Goal: Register for event/course

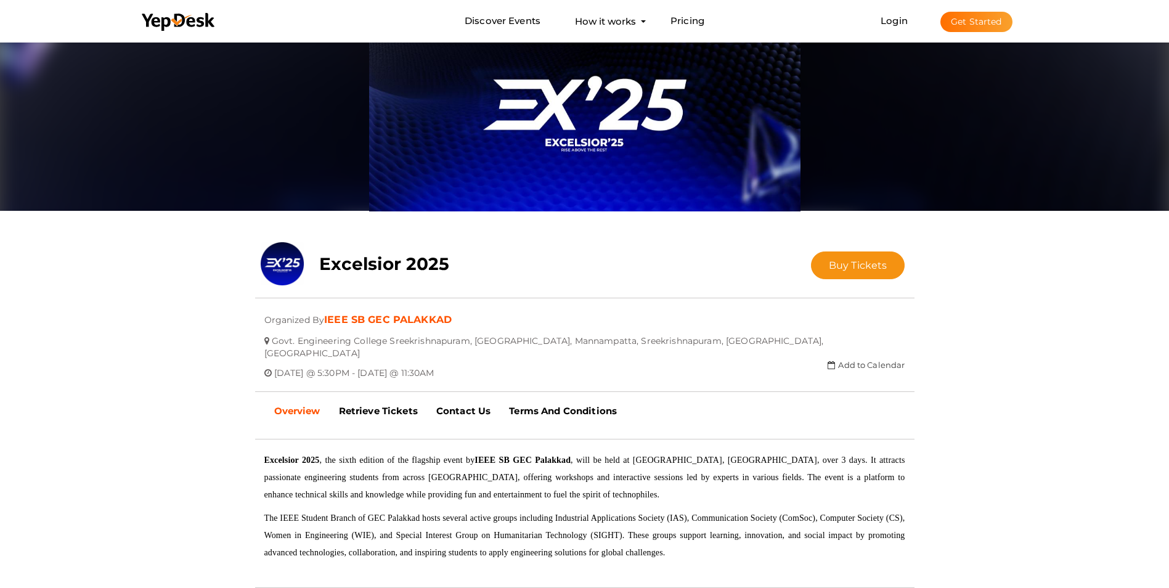
scroll to position [123, 0]
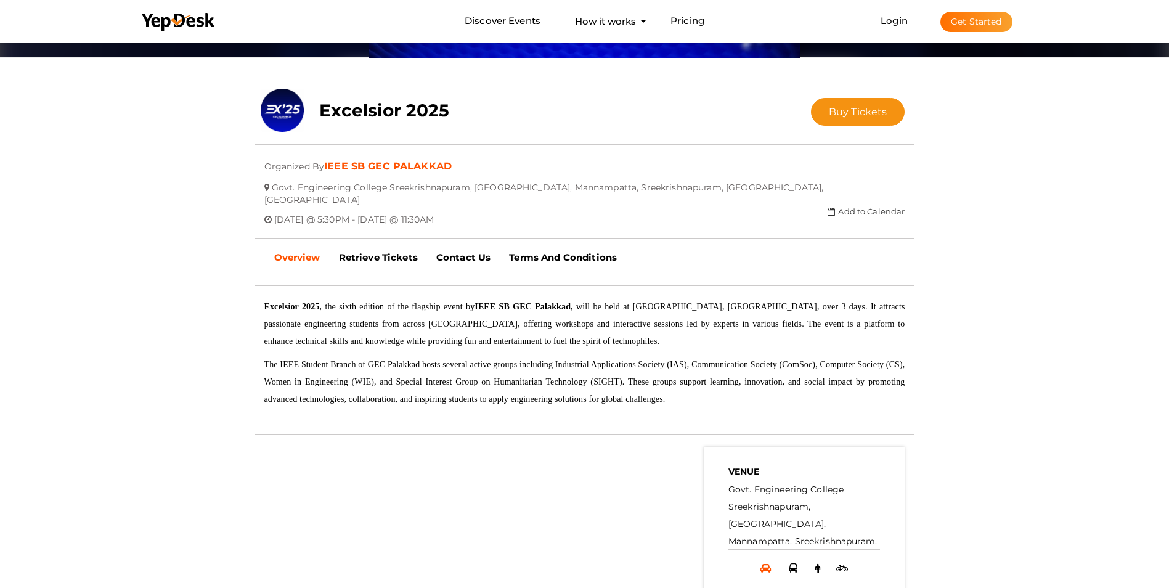
scroll to position [181, 0]
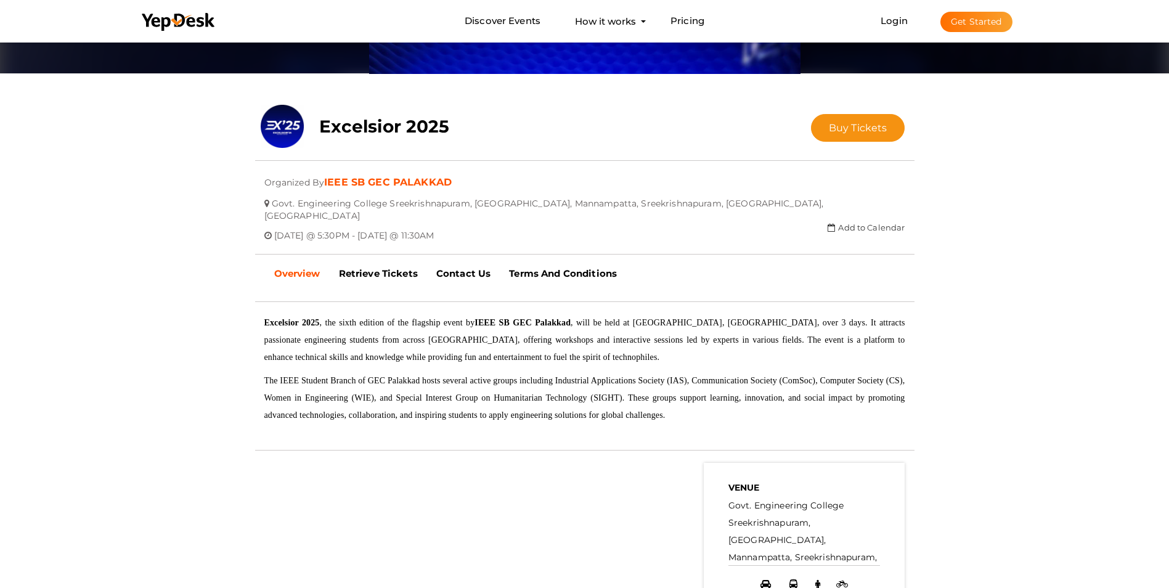
click at [848, 222] on link "Add to Calendar" at bounding box center [865, 227] width 77 height 10
click at [972, 230] on div "close Your present response to the invite is You can change your response below…" at bounding box center [584, 296] width 1169 height 877
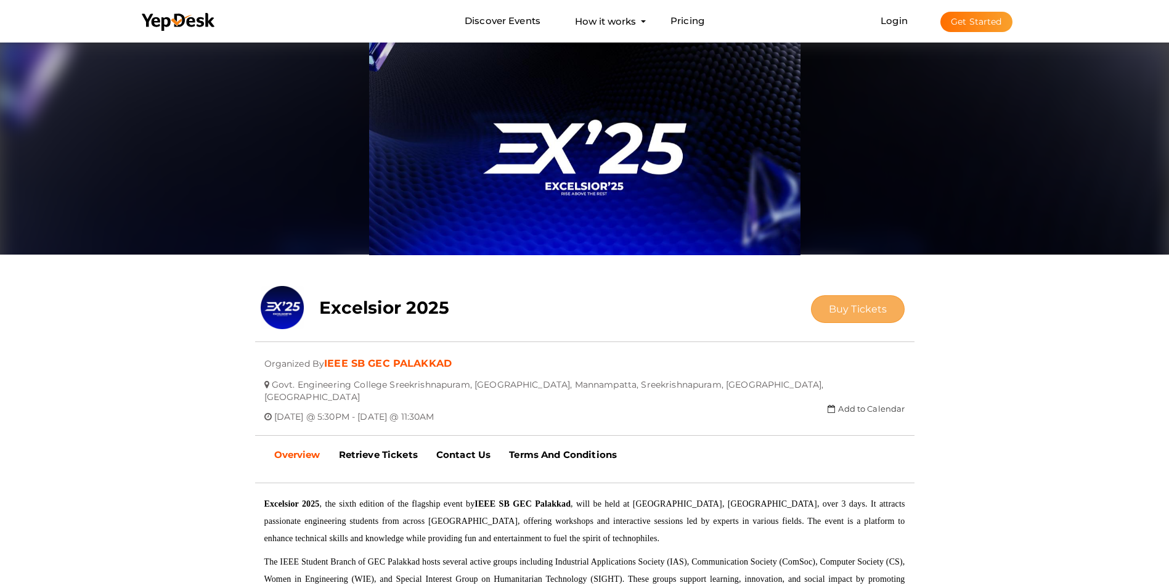
click at [841, 311] on span "Buy Tickets" at bounding box center [858, 309] width 59 height 12
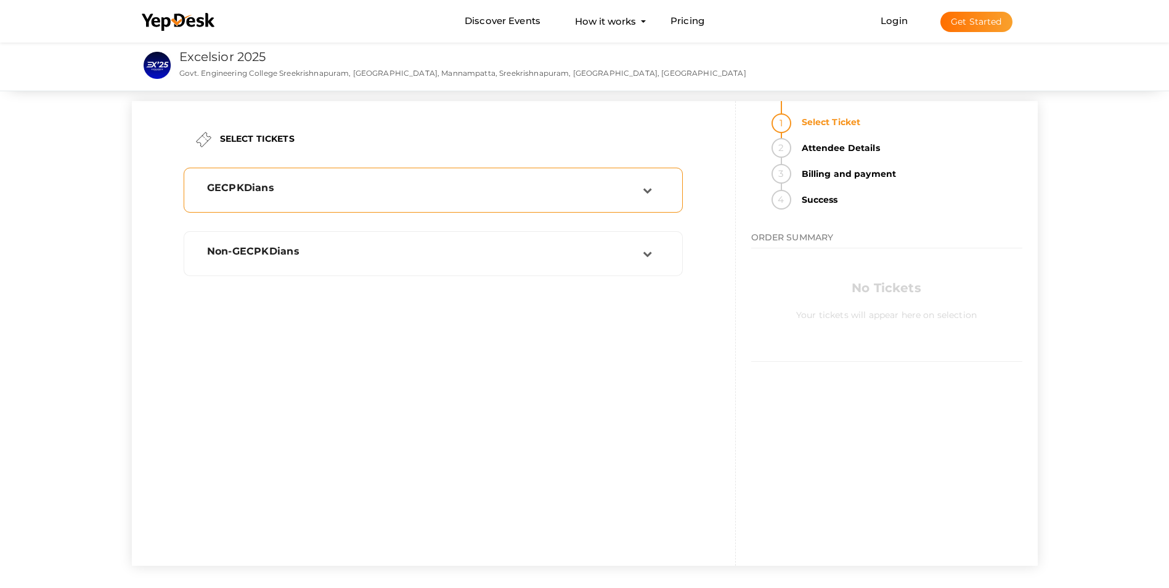
click at [504, 197] on div "GECPKDians" at bounding box center [420, 190] width 445 height 17
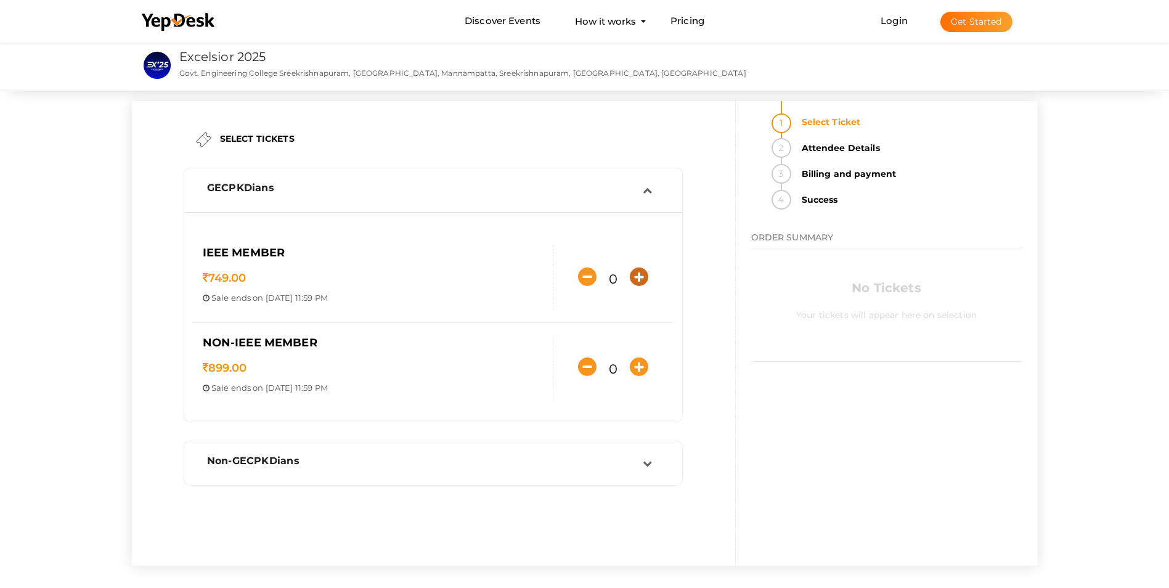
click at [633, 280] on icon "button" at bounding box center [639, 276] width 18 height 18
type input "1"
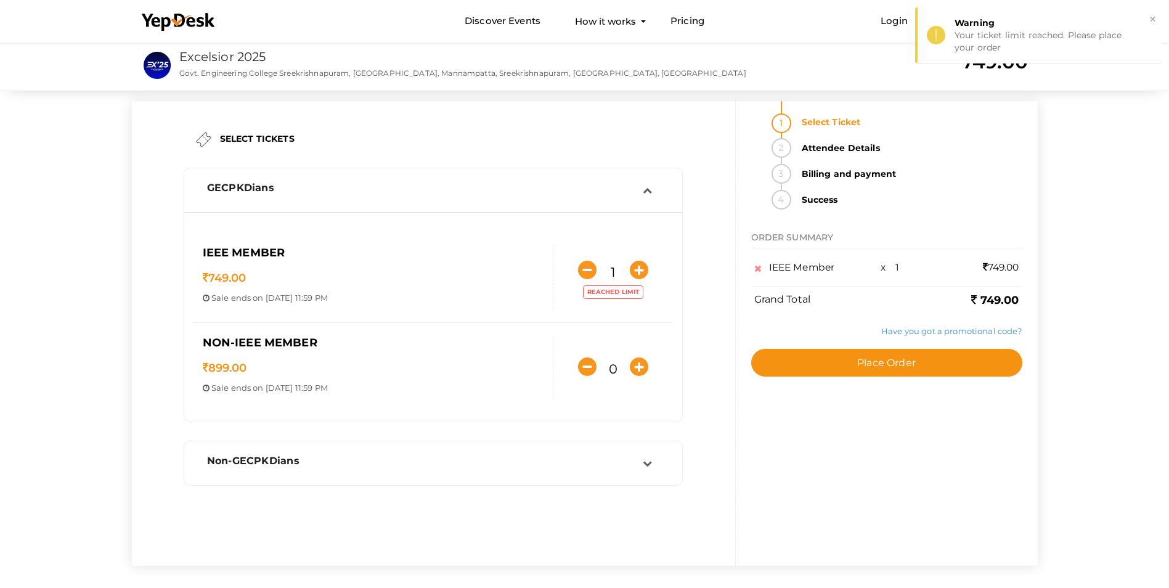
click at [929, 336] on label "Have you got a promotional code?" at bounding box center [951, 331] width 140 height 12
click at [927, 334] on link "Have you got a promotional code?" at bounding box center [951, 331] width 140 height 10
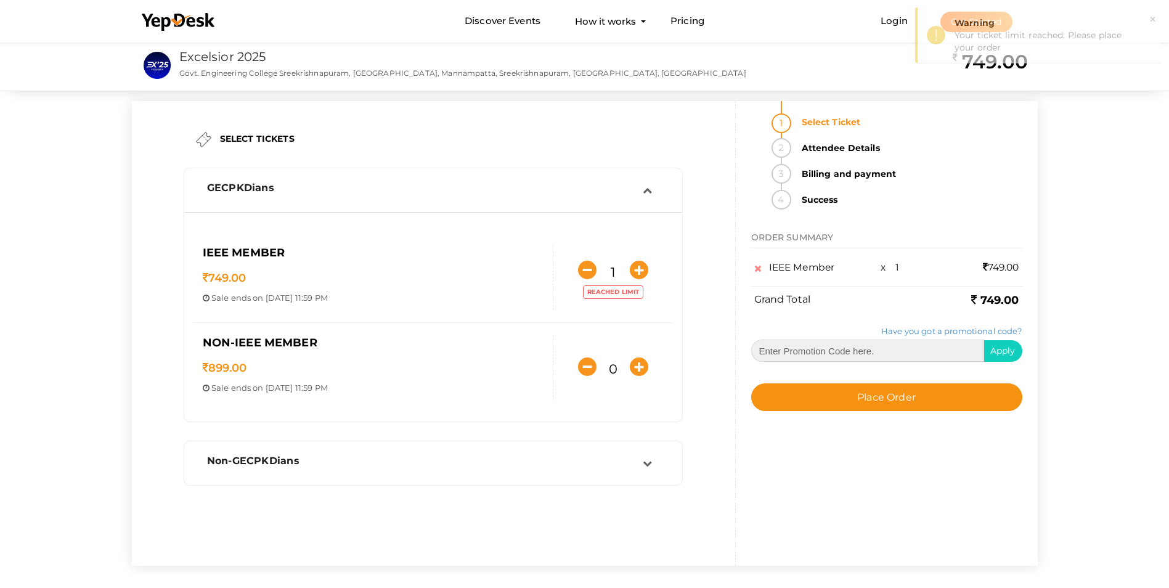
click at [895, 350] on input "text" at bounding box center [867, 350] width 233 height 22
type input "TEST20252025"
click at [1004, 338] on div "Have you got a promotional code? TEST20252025 Apply" at bounding box center [886, 343] width 271 height 37
click at [1004, 345] on span "Apply" at bounding box center [1002, 350] width 25 height 11
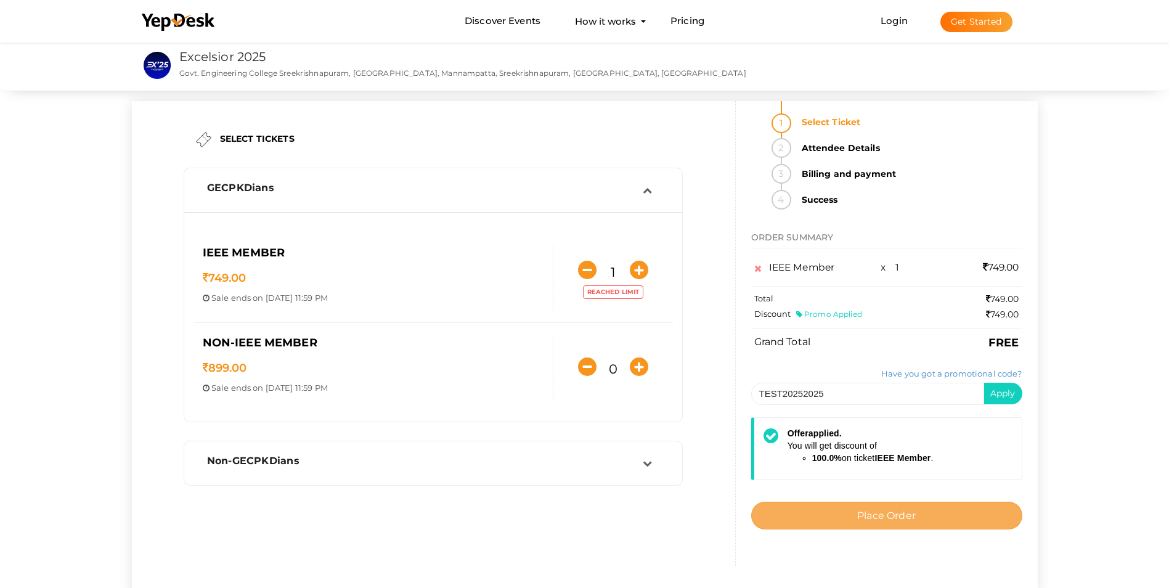
click at [879, 512] on span "Place Order" at bounding box center [886, 516] width 59 height 12
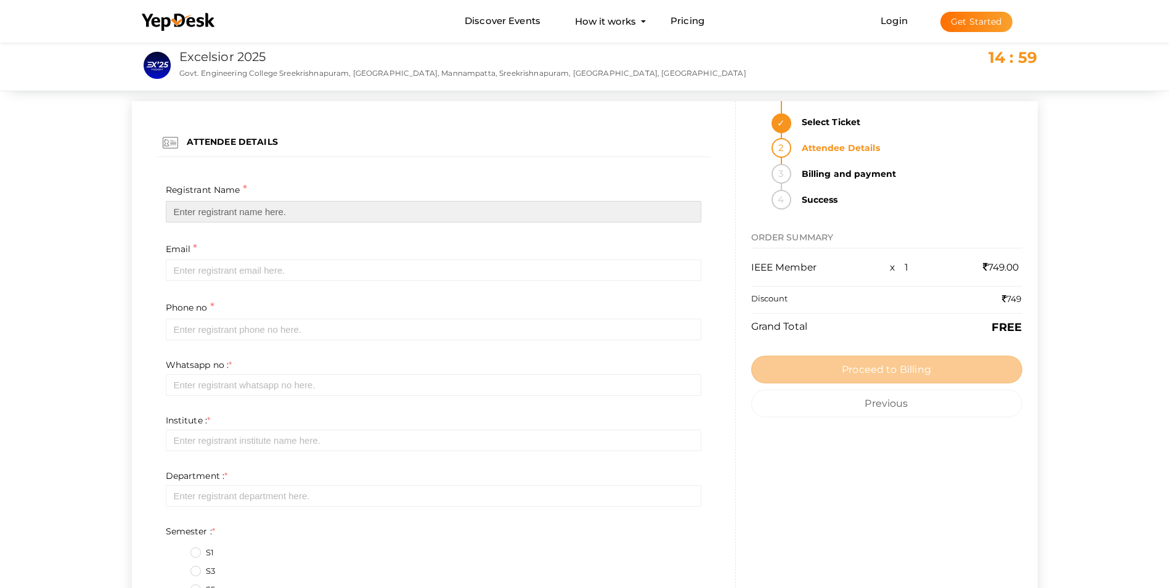
click at [320, 214] on input "text" at bounding box center [433, 212] width 535 height 22
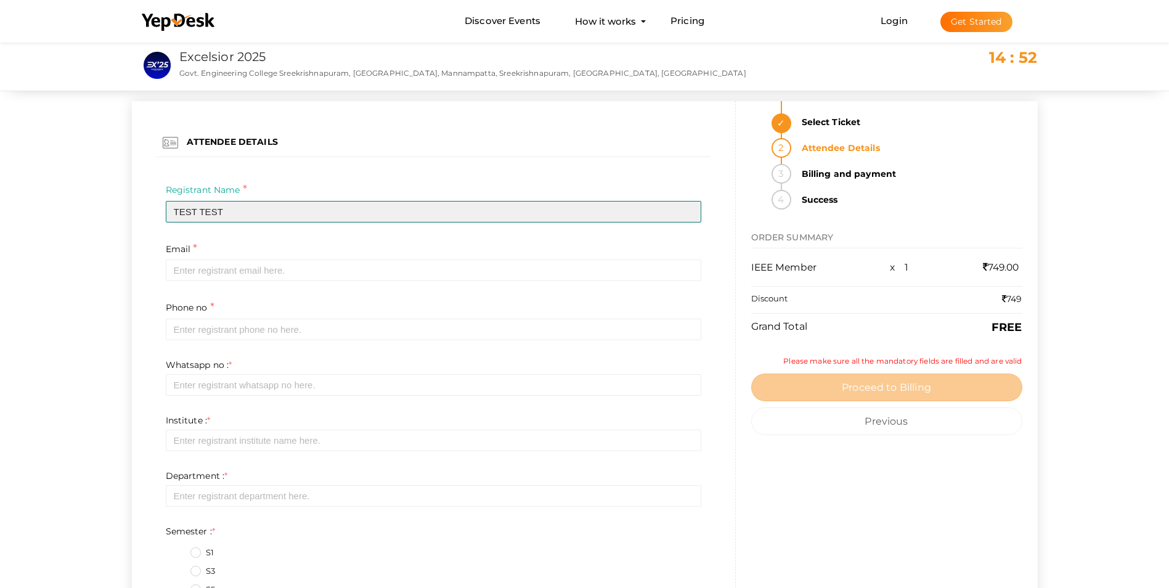
type input "TEST TEST"
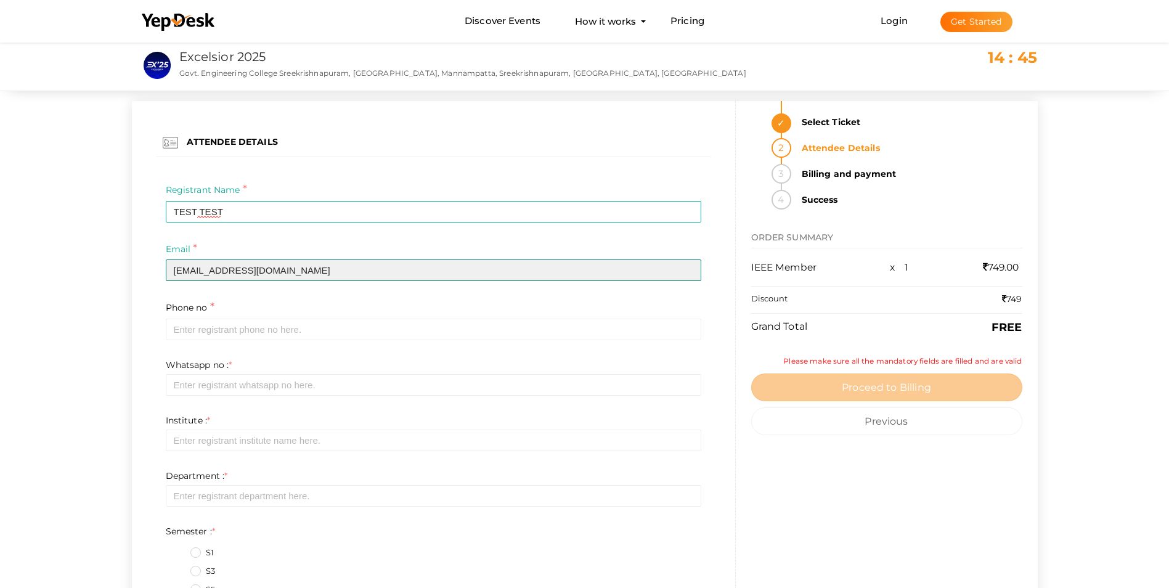
type input "adhiljahan2@gmail.com"
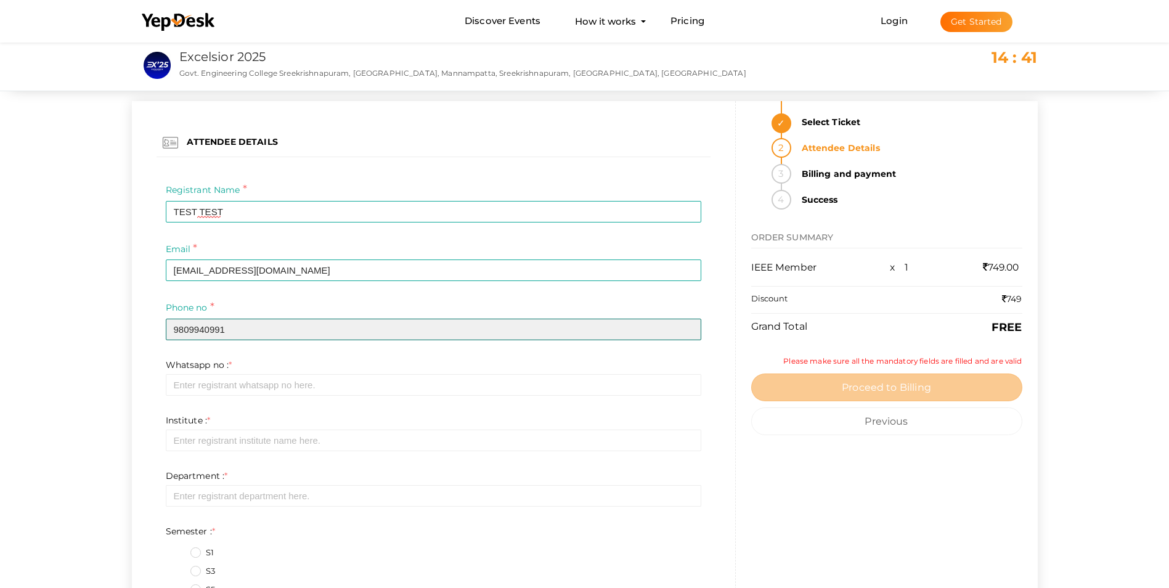
type input "9809940991"
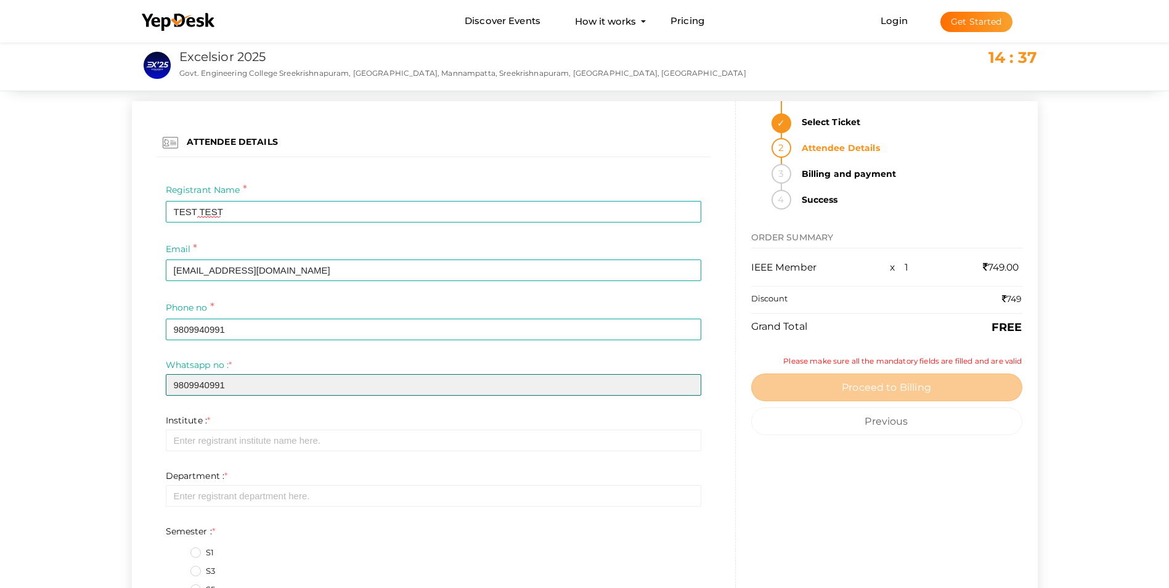
type input "9809940991"
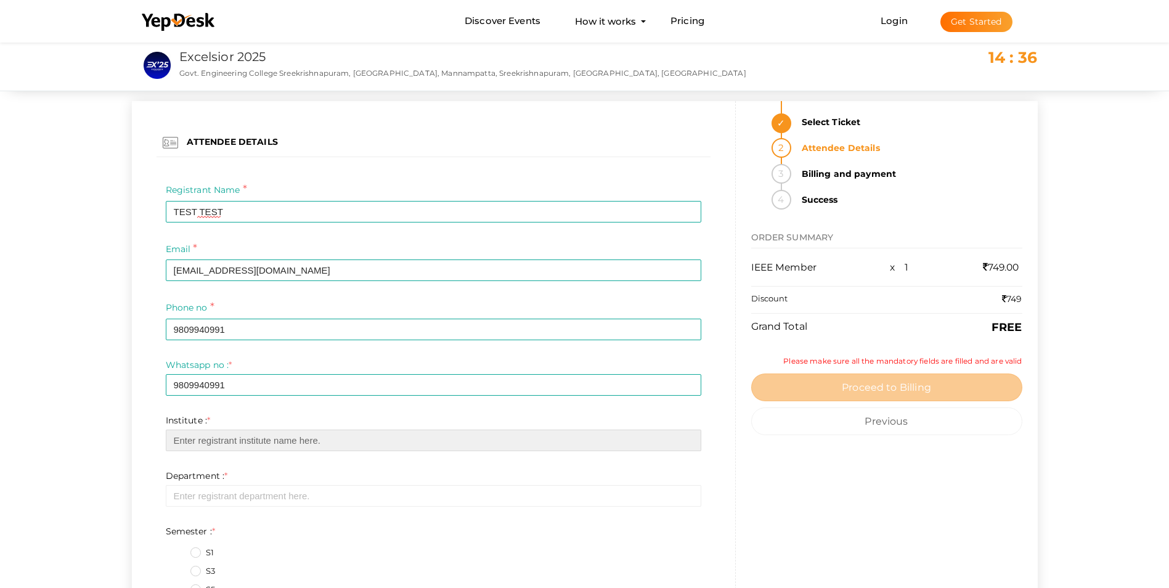
click at [195, 436] on input "text" at bounding box center [433, 440] width 535 height 22
type input "GEC PALAKKAD"
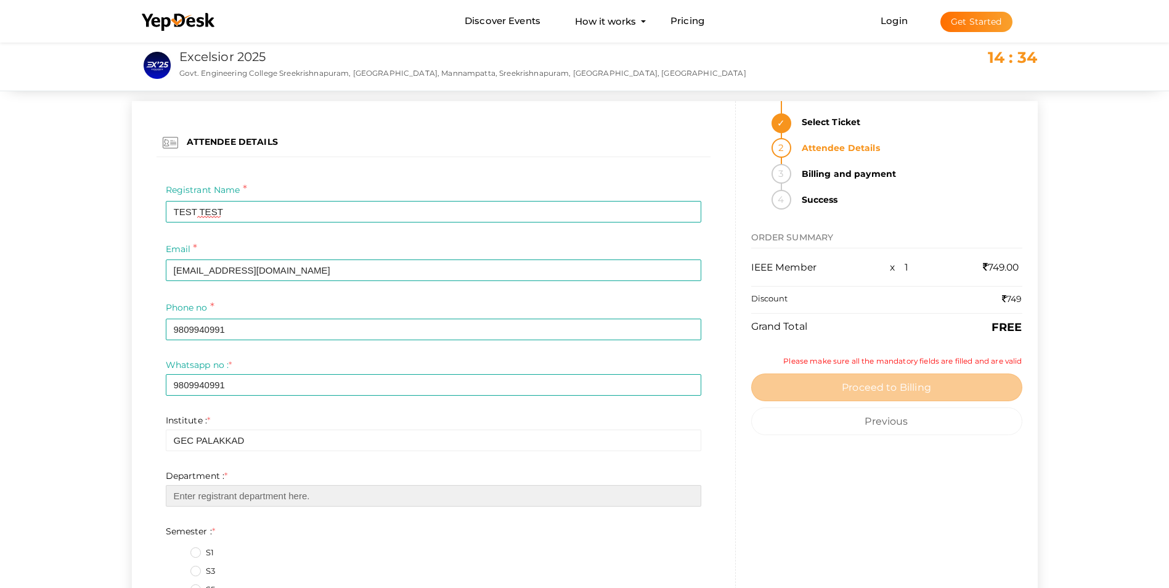
type input "EEE"
type input "98926814"
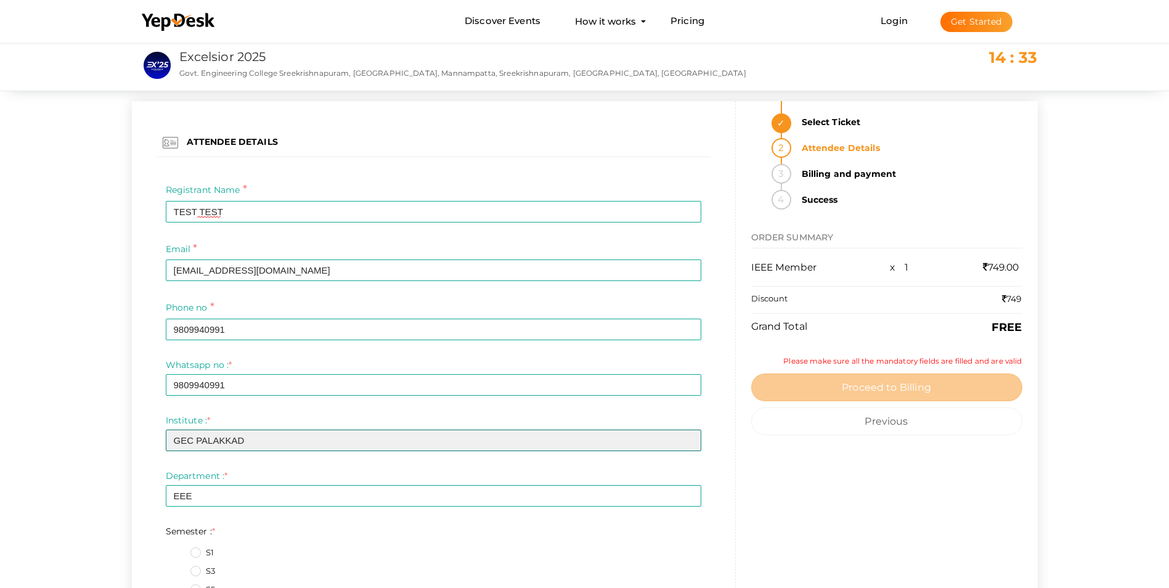
scroll to position [123, 0]
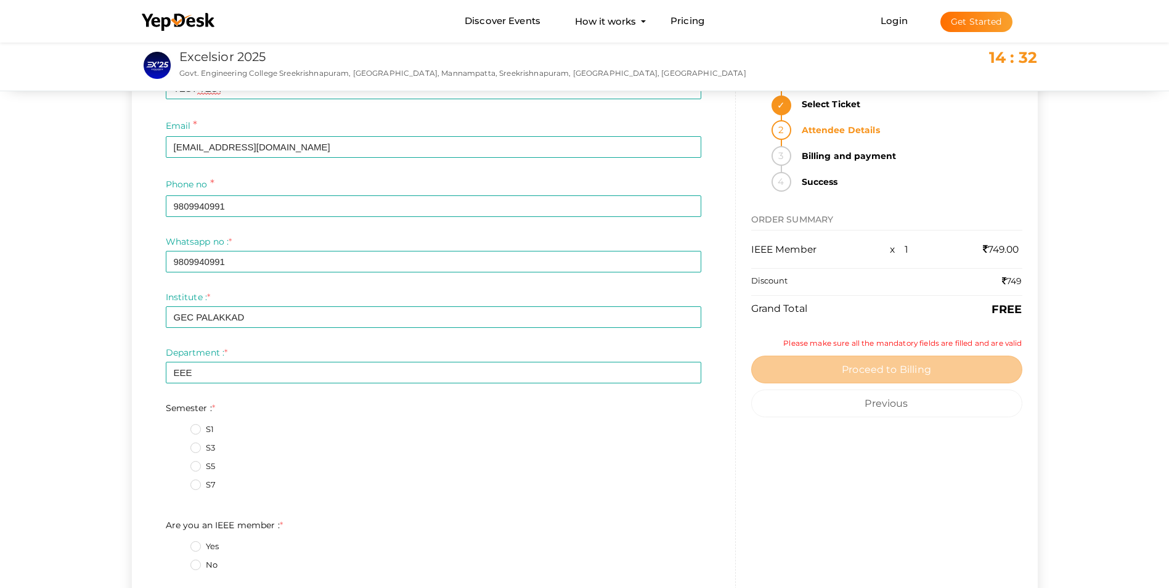
click at [193, 427] on label "S1" at bounding box center [201, 429] width 23 height 12
click at [178, 426] on input "S1" at bounding box center [178, 426] width 0 height 0
click at [195, 480] on label "S7" at bounding box center [202, 485] width 25 height 12
click at [178, 481] on input "S7" at bounding box center [178, 481] width 0 height 0
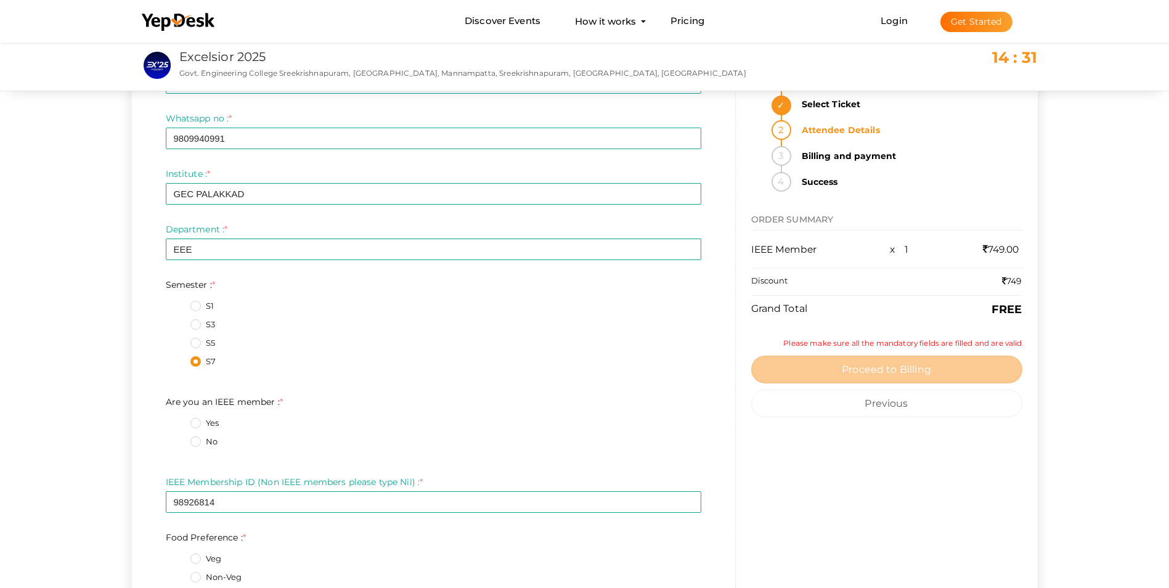
click at [197, 428] on label "Yes" at bounding box center [204, 423] width 28 height 12
click at [178, 420] on member\+0\+ "Yes" at bounding box center [178, 420] width 0 height 0
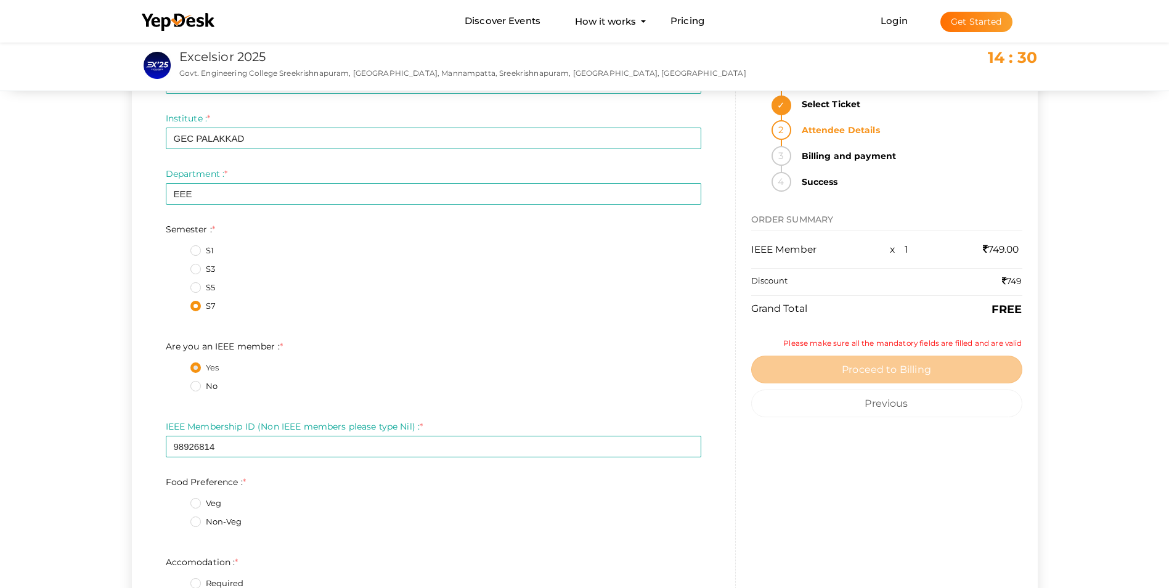
scroll to position [370, 0]
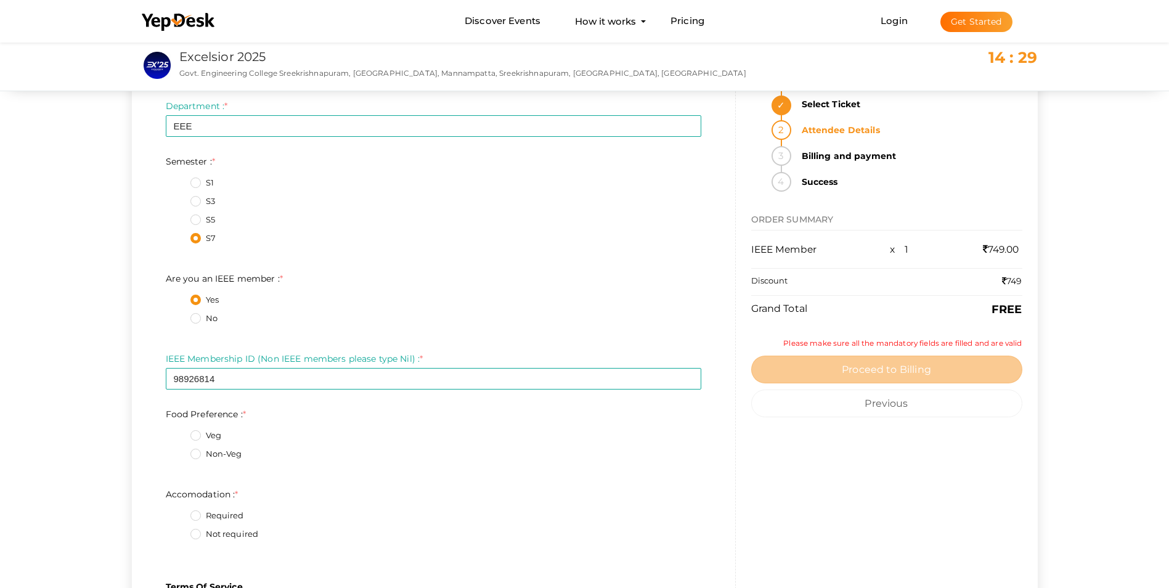
click at [195, 456] on label "Non-Veg" at bounding box center [216, 454] width 52 height 12
click at [178, 450] on Preference\+1\+ "Non-Veg" at bounding box center [178, 450] width 0 height 0
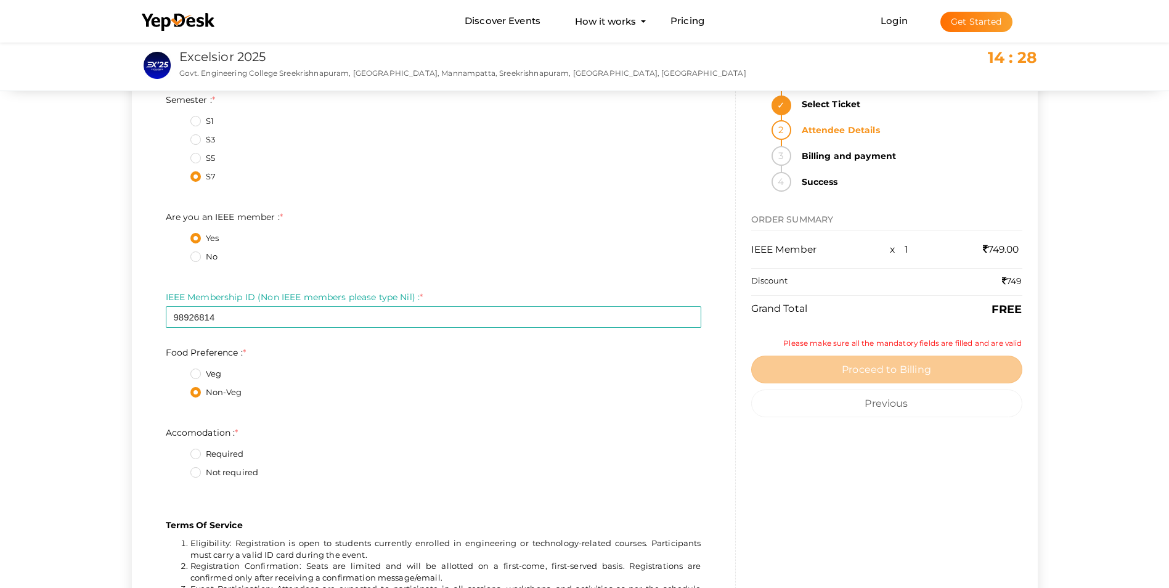
click at [195, 456] on label "Required" at bounding box center [217, 454] width 54 height 12
click at [178, 450] on input "Required" at bounding box center [178, 450] width 0 height 0
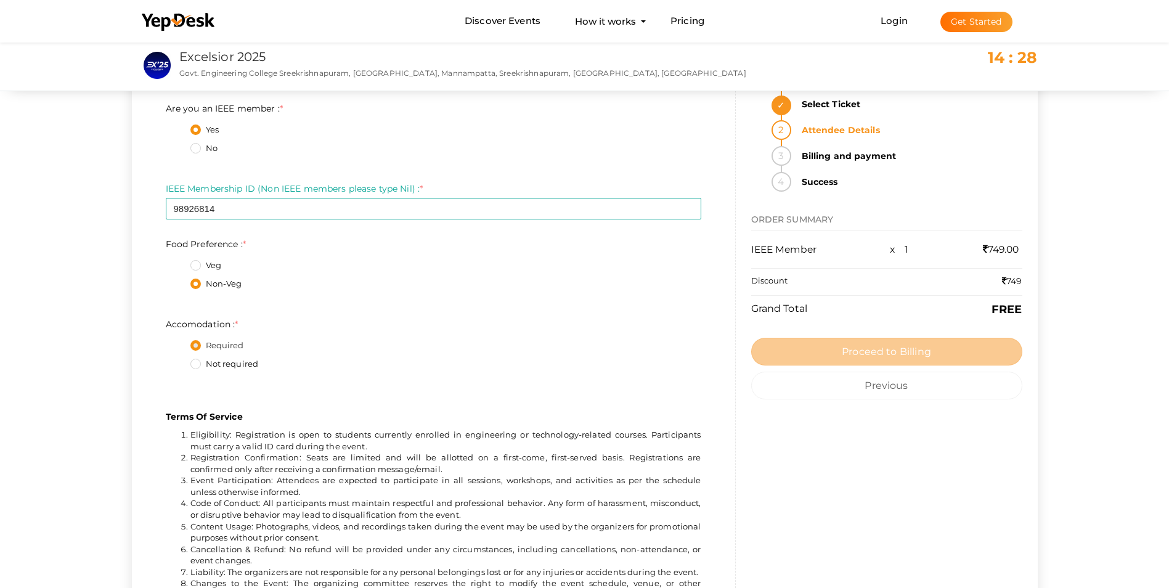
scroll to position [678, 0]
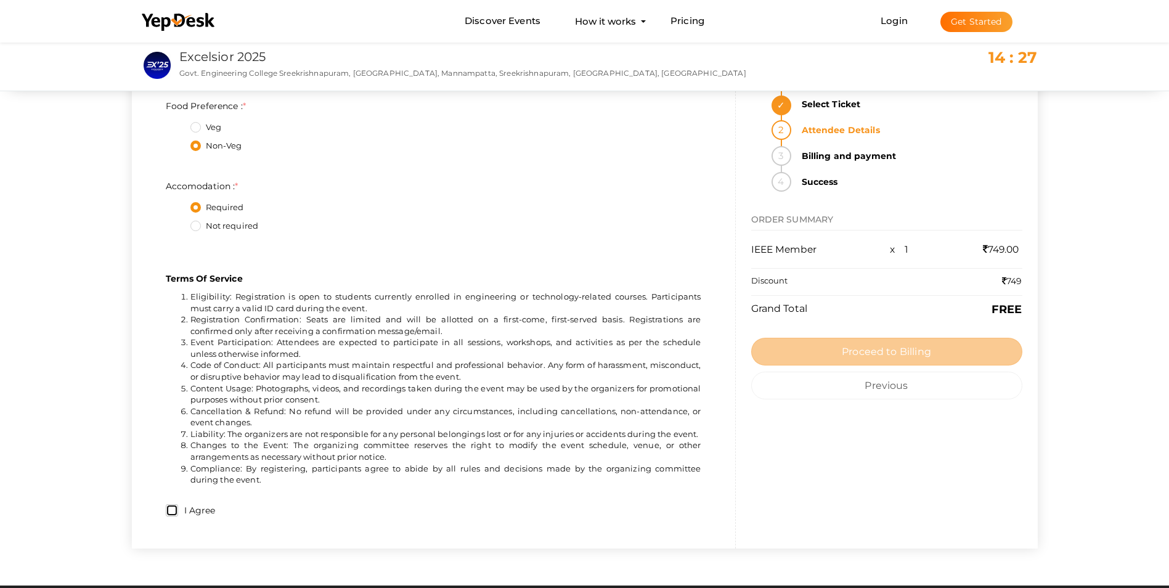
click at [172, 512] on input "I Agree" at bounding box center [172, 510] width 12 height 12
checkbox input "true"
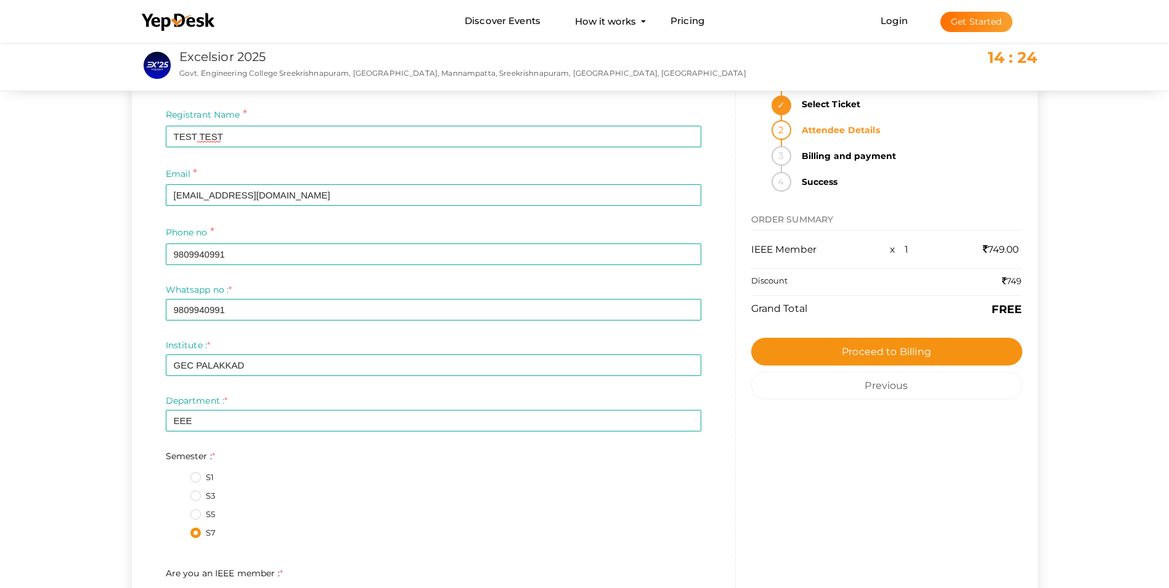
scroll to position [0, 0]
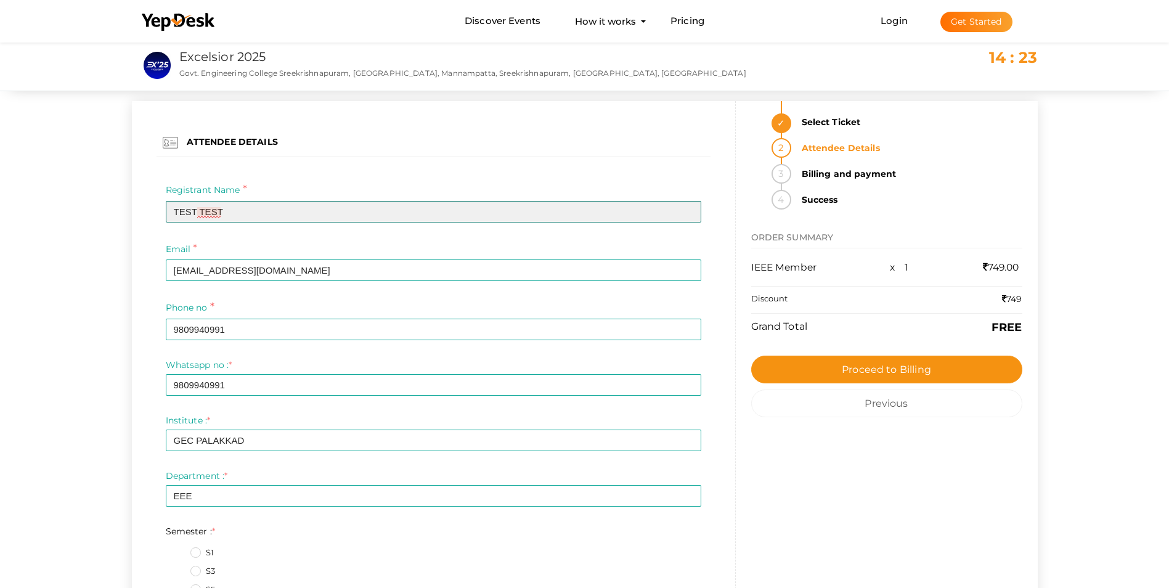
drag, startPoint x: 167, startPoint y: 213, endPoint x: 105, endPoint y: 208, distance: 62.4
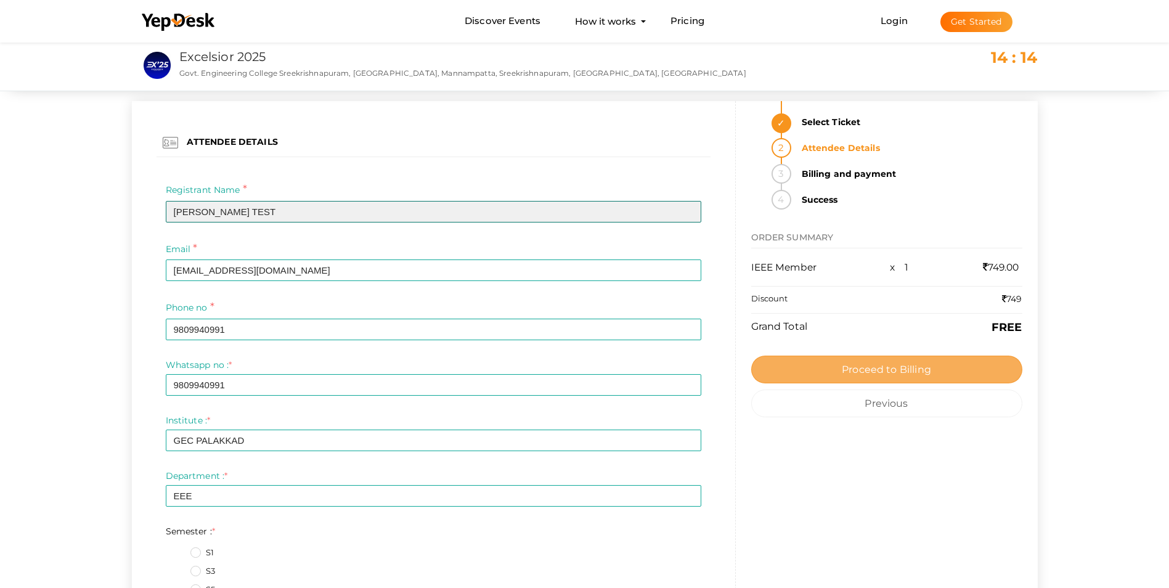
type input "Adhil Jahan TEST"
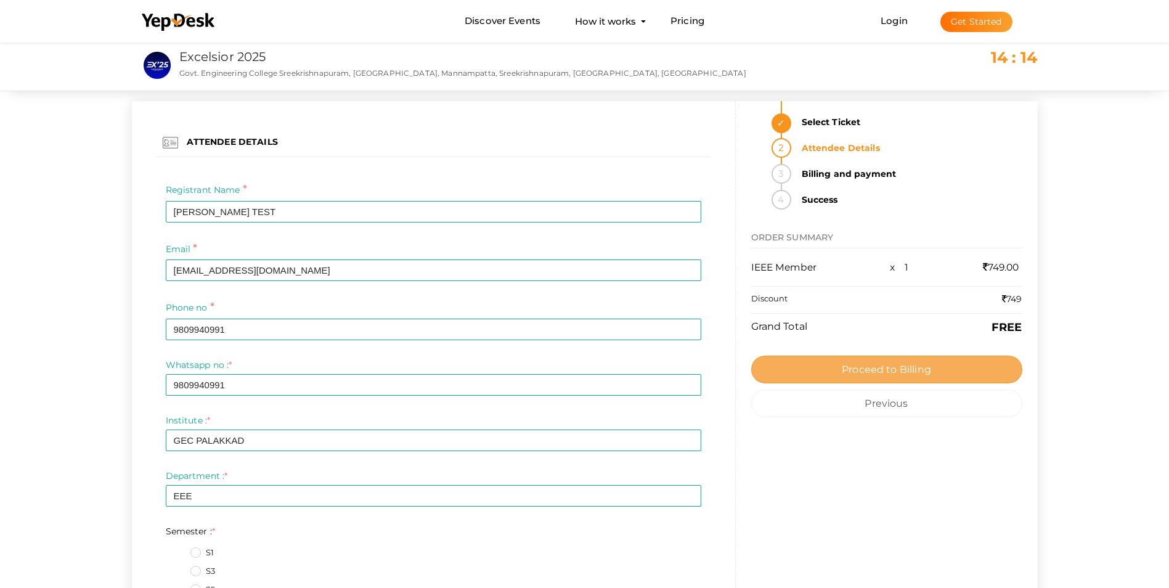
click at [885, 361] on button "Proceed to Billing" at bounding box center [886, 370] width 271 height 28
